Goal: Task Accomplishment & Management: Complete application form

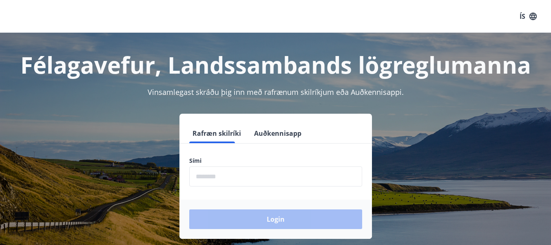
click at [200, 175] on input "phone" at bounding box center [275, 176] width 173 height 20
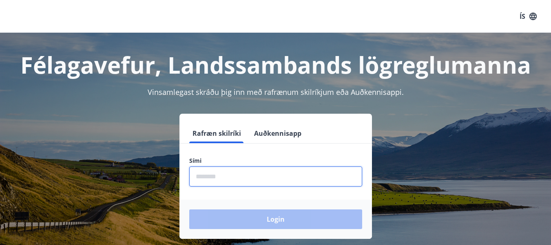
type input "********"
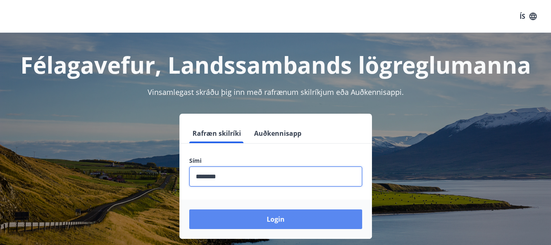
click at [268, 218] on button "Login" at bounding box center [275, 219] width 173 height 20
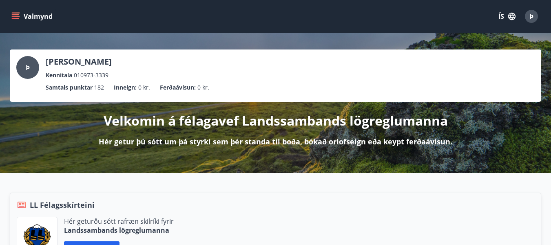
click at [14, 14] on icon "menu" at bounding box center [15, 14] width 7 height 1
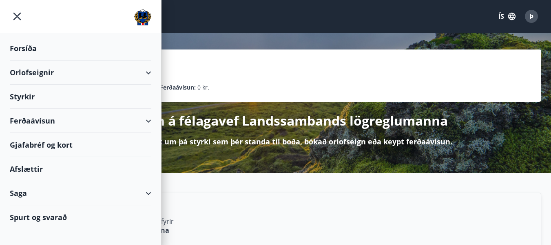
click at [84, 96] on div "Styrkir" at bounding box center [81, 96] width 142 height 24
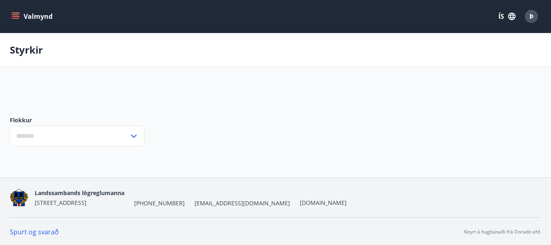
type input "***"
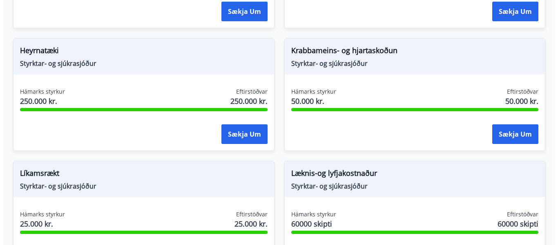
scroll to position [612, 0]
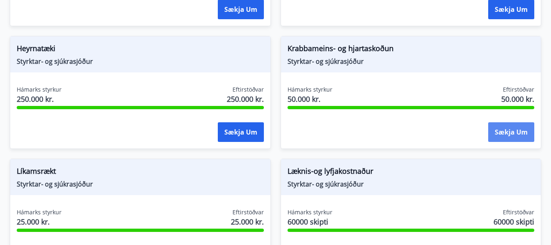
click at [515, 132] on button "Sækja um" at bounding box center [512, 132] width 46 height 20
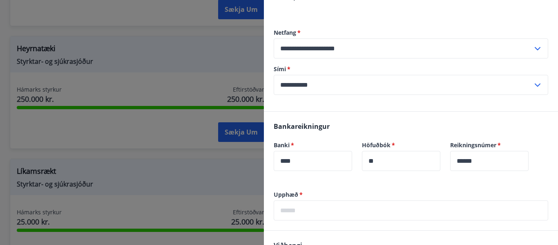
scroll to position [163, 0]
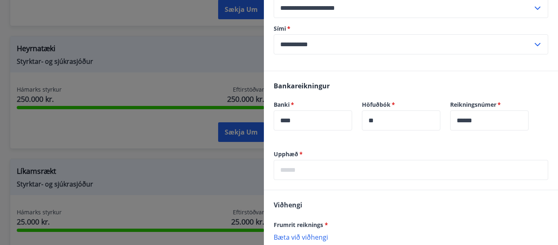
click at [289, 162] on input "text" at bounding box center [410, 170] width 274 height 20
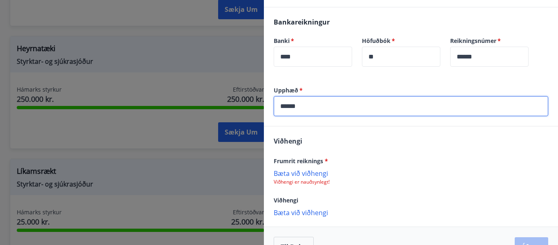
scroll to position [239, 0]
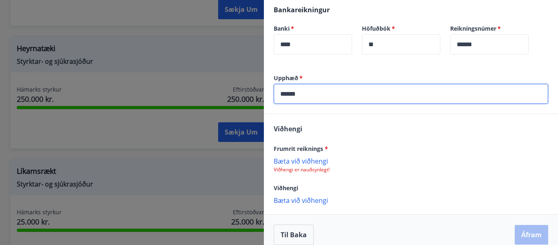
click at [313, 150] on div "Frumrit reiknings * Bæta við viðhengi Viðhengi er nauðsynlegt!" at bounding box center [410, 157] width 274 height 29
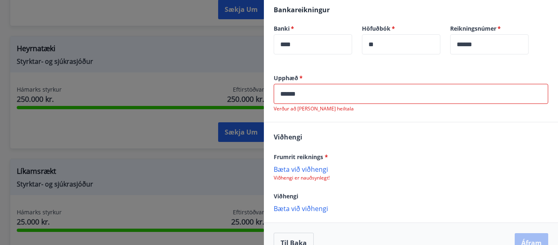
click at [289, 85] on input "******" at bounding box center [410, 94] width 274 height 20
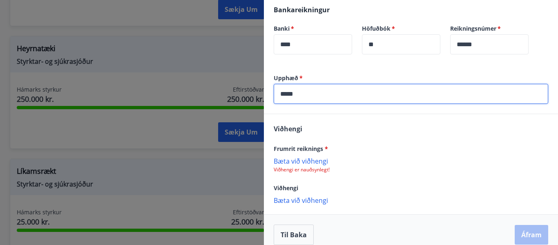
type input "*****"
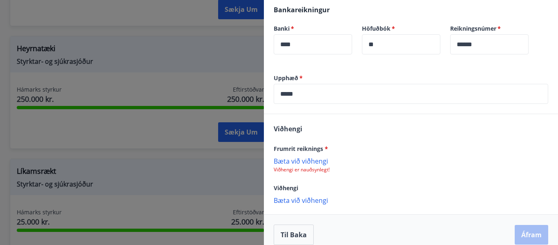
click at [308, 156] on p "Bæta við viðhengi" at bounding box center [410, 160] width 274 height 8
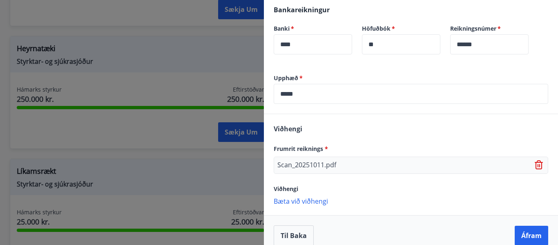
scroll to position [240, 0]
click at [523, 227] on button "Áfram" at bounding box center [530, 235] width 33 height 20
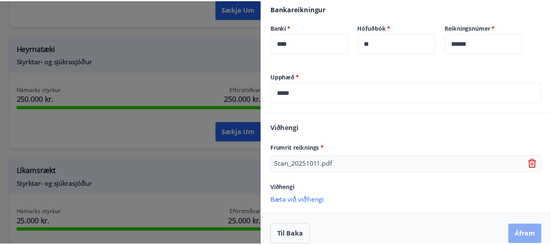
scroll to position [0, 0]
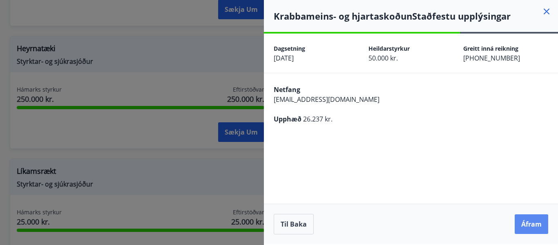
click at [527, 223] on button "Áfram" at bounding box center [530, 224] width 33 height 20
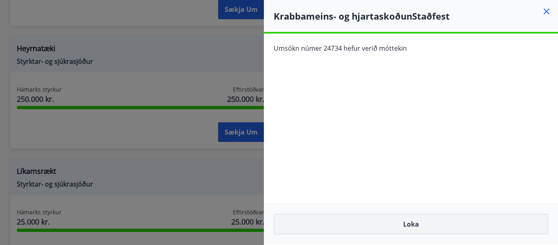
click at [414, 225] on button "Loka" at bounding box center [410, 223] width 274 height 20
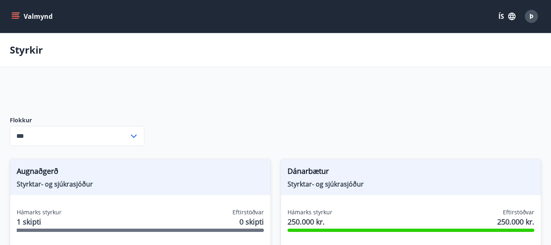
click at [16, 13] on icon "menu" at bounding box center [16, 13] width 9 height 1
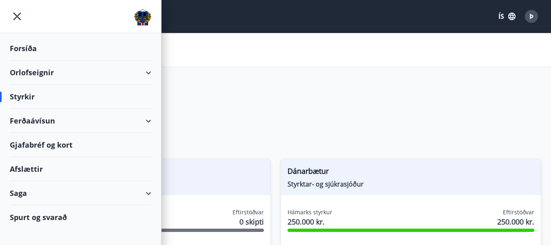
click at [31, 73] on div "Orlofseignir" at bounding box center [81, 72] width 142 height 24
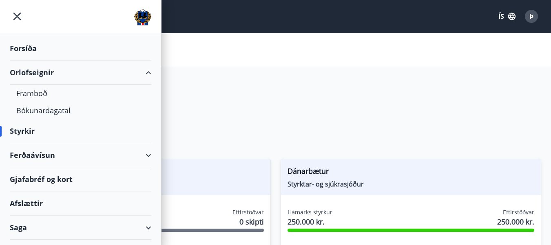
scroll to position [18, 0]
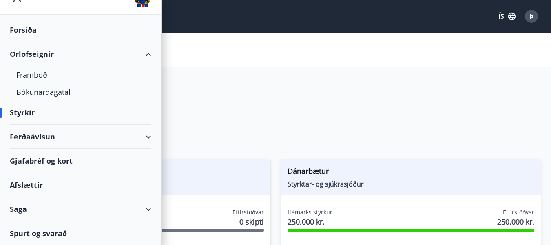
click at [118, 205] on div "Saga" at bounding box center [81, 209] width 142 height 24
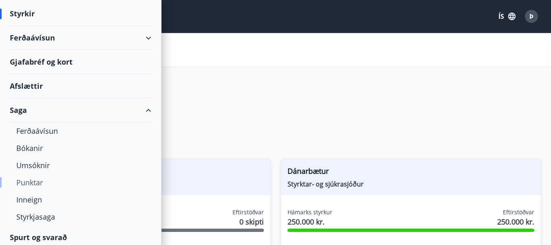
scroll to position [121, 0]
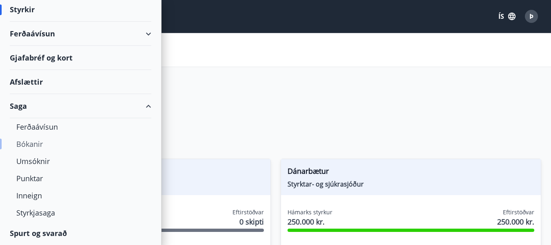
click at [42, 146] on div "Bókanir" at bounding box center [80, 143] width 129 height 17
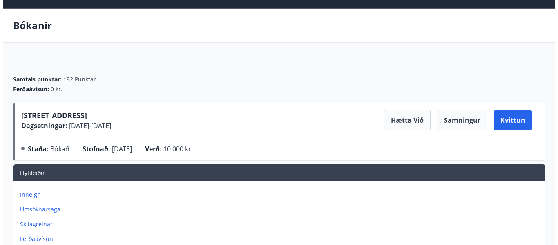
scroll to position [41, 0]
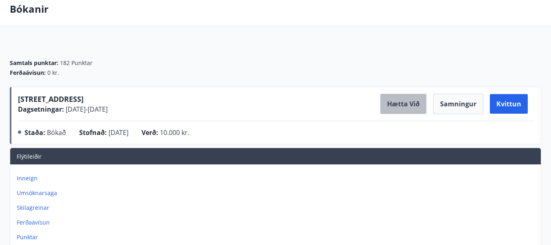
click at [390, 107] on button "Hætta við" at bounding box center [403, 103] width 47 height 20
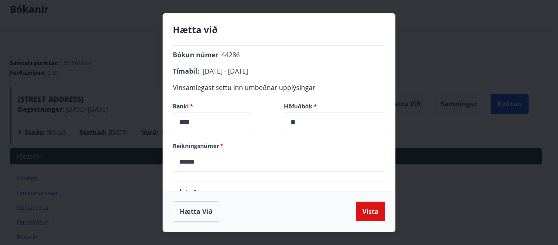
scroll to position [80, 0]
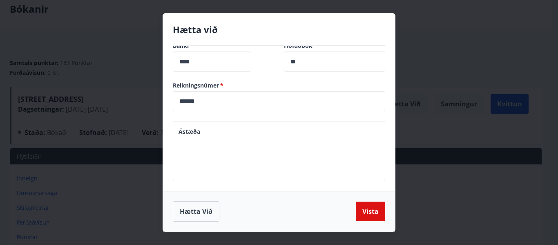
click at [197, 133] on textarea "Ástæða" at bounding box center [278, 151] width 201 height 47
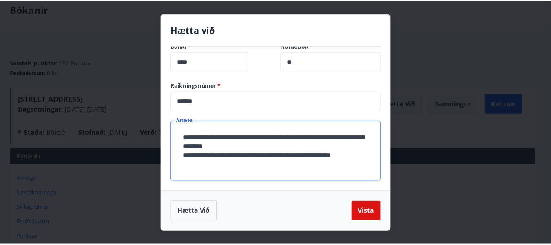
scroll to position [13, 0]
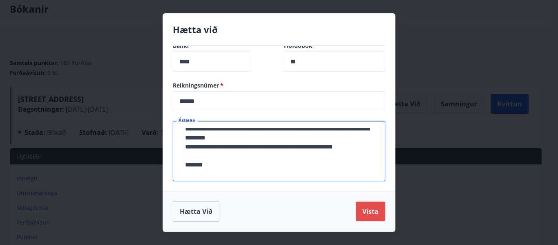
type textarea "**********"
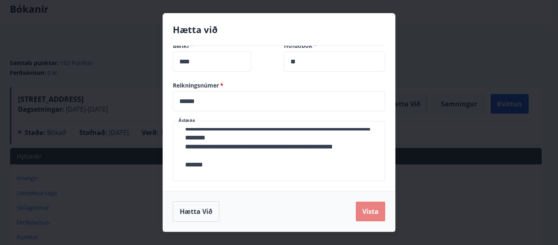
click at [375, 209] on button "Vista" at bounding box center [370, 211] width 29 height 20
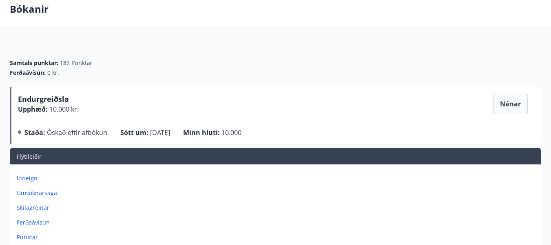
scroll to position [0, 0]
